Goal: Entertainment & Leisure: Consume media (video, audio)

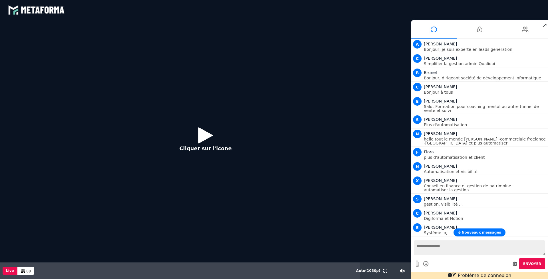
scroll to position [1043, 0]
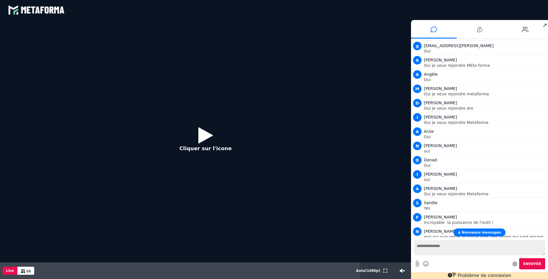
click at [203, 133] on icon at bounding box center [205, 135] width 15 height 19
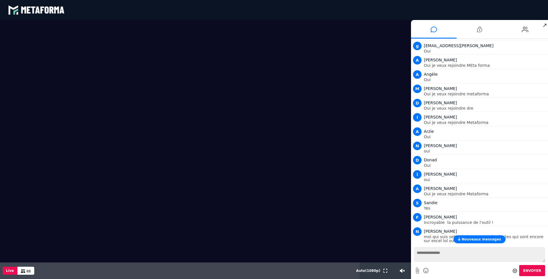
scroll to position [1413, 0]
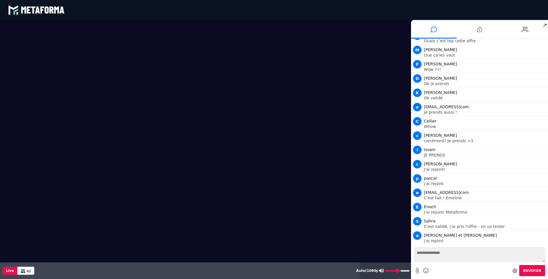
drag, startPoint x: 390, startPoint y: 270, endPoint x: 400, endPoint y: 272, distance: 10.5
click at [400, 271] on input "range" at bounding box center [397, 270] width 25 height 1
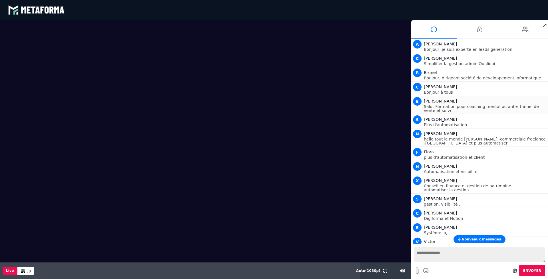
scroll to position [0, 0]
type input "**"
click at [394, 270] on input "range" at bounding box center [397, 270] width 25 height 1
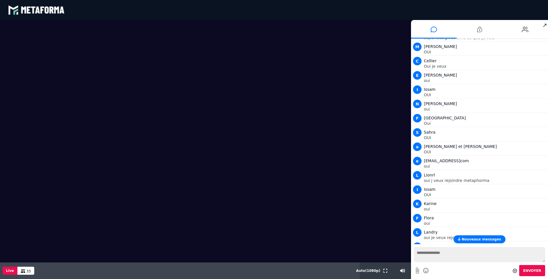
scroll to position [672, 0]
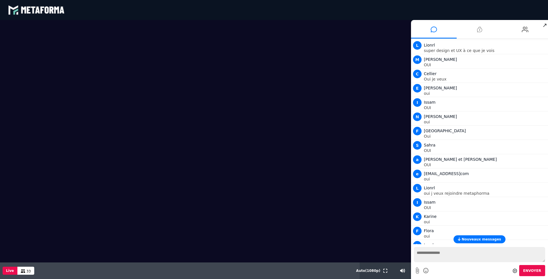
click at [480, 25] on icon at bounding box center [479, 29] width 5 height 14
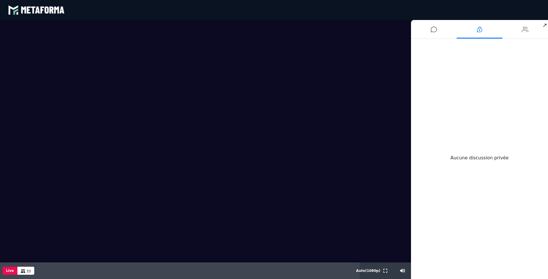
click at [528, 33] on icon at bounding box center [524, 29] width 7 height 14
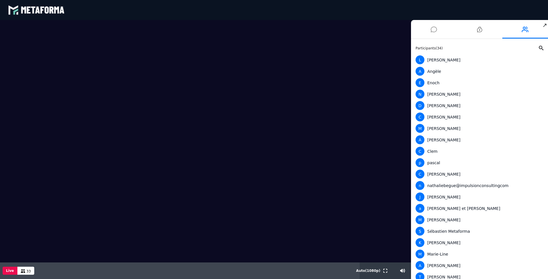
click at [433, 33] on icon at bounding box center [433, 29] width 6 height 14
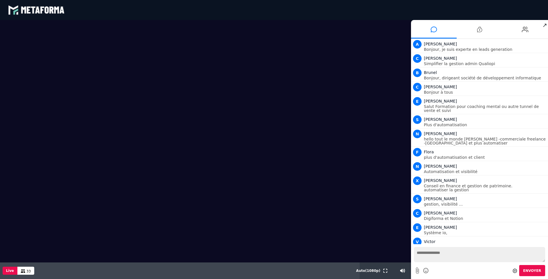
scroll to position [1442, 0]
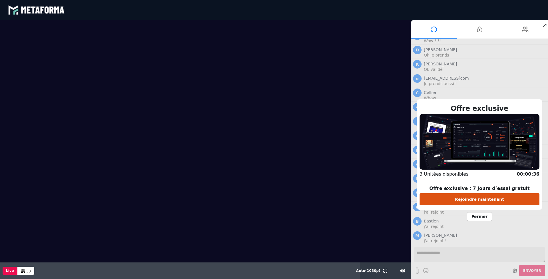
click at [482, 201] on button "Rejoindre maintenant" at bounding box center [479, 199] width 120 height 12
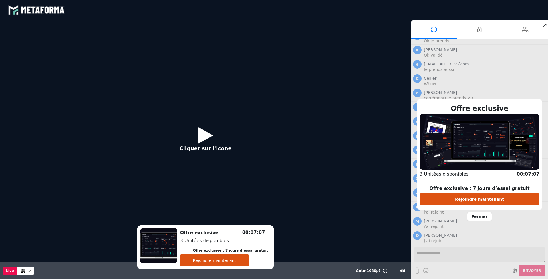
scroll to position [1470, 0]
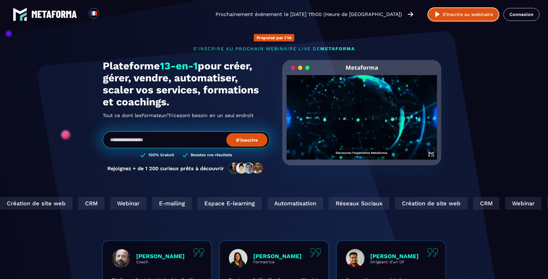
click at [437, 17] on img at bounding box center [436, 14] width 7 height 7
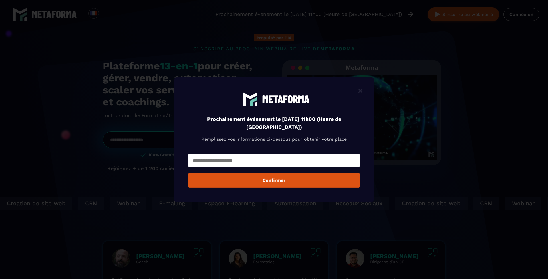
click at [269, 161] on input "Modal window" at bounding box center [273, 160] width 171 height 13
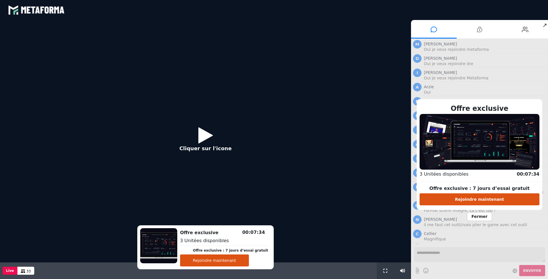
scroll to position [381, 0]
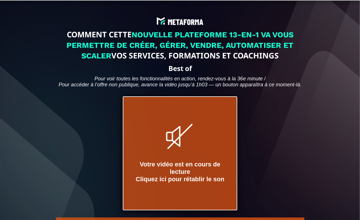
click at [169, 178] on div "Votre vidéo est en cours de lecture Cliquez ici pour rétablir le son" at bounding box center [180, 172] width 90 height 22
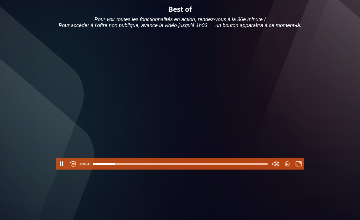
scroll to position [69, 0]
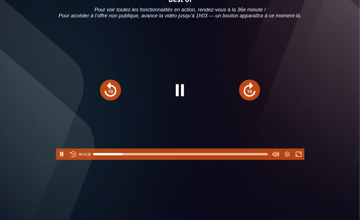
type input "*****"
click at [117, 159] on div at bounding box center [180, 154] width 174 height 9
click at [175, 102] on button "Pause" at bounding box center [180, 90] width 30 height 30
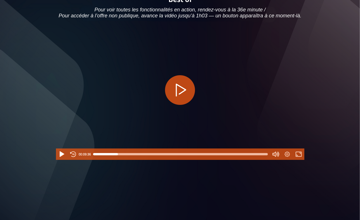
click at [175, 102] on button "Play" at bounding box center [180, 90] width 30 height 30
